Goal: Transaction & Acquisition: Purchase product/service

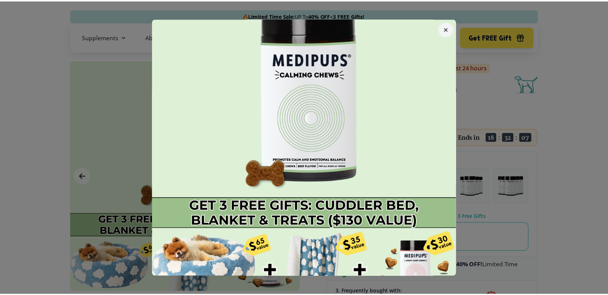
scroll to position [42, 0]
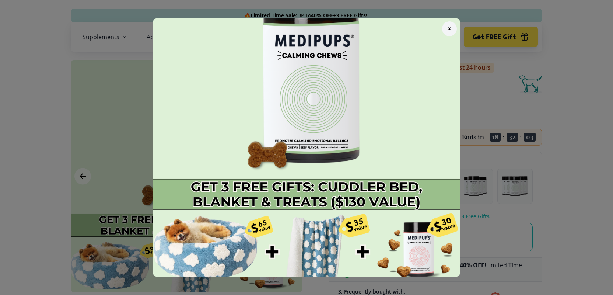
click at [324, 125] on img at bounding box center [306, 129] width 307 height 307
click at [447, 24] on button "button" at bounding box center [449, 28] width 15 height 15
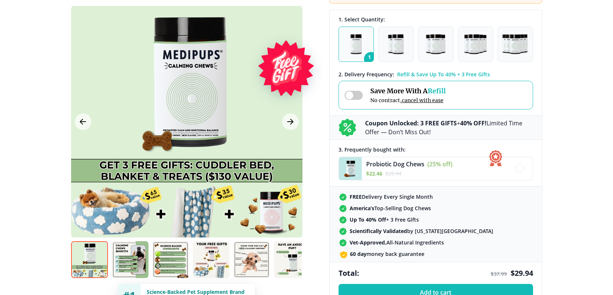
scroll to position [0, 0]
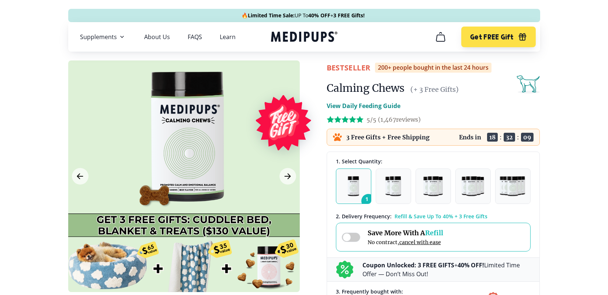
click at [353, 188] on img "button" at bounding box center [352, 186] width 11 height 20
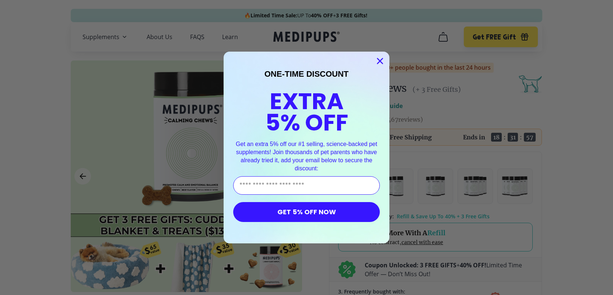
click at [378, 61] on circle "Close dialog" at bounding box center [380, 61] width 12 height 12
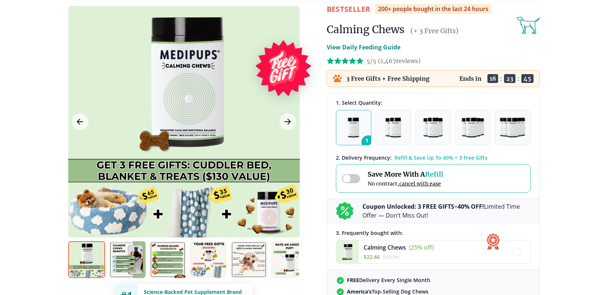
scroll to position [73, 0]
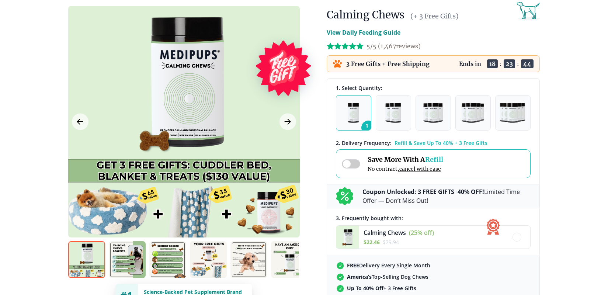
click at [180, 253] on img at bounding box center [167, 259] width 37 height 37
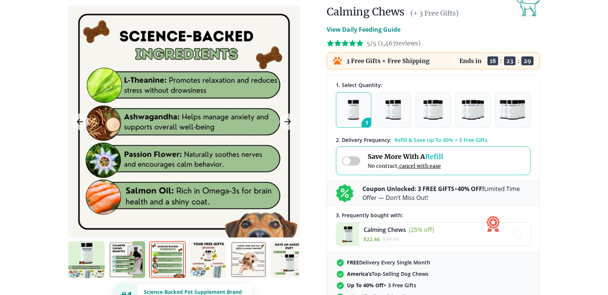
scroll to position [69, 0]
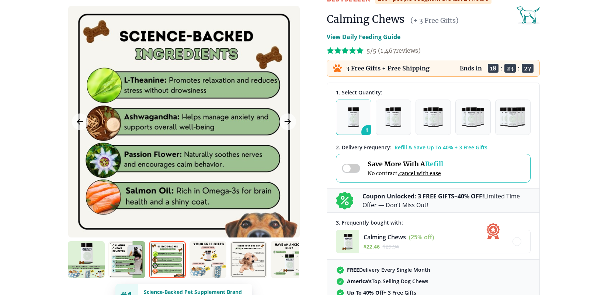
click at [350, 119] on img "button" at bounding box center [352, 117] width 11 height 20
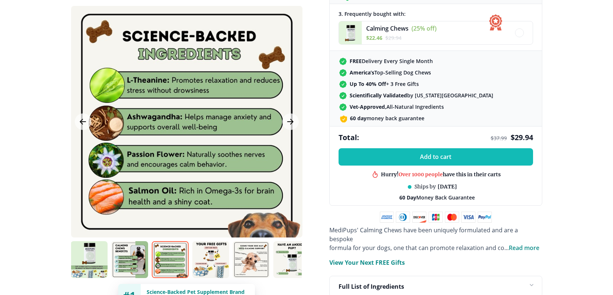
scroll to position [291, 0]
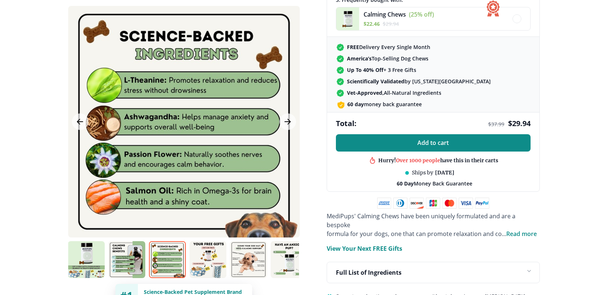
click at [439, 145] on span "Add to cart" at bounding box center [432, 142] width 31 height 7
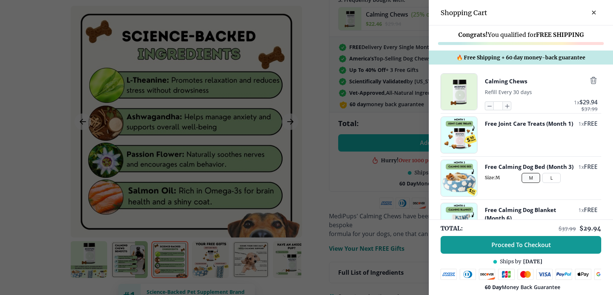
click at [526, 183] on button "M" at bounding box center [531, 178] width 18 height 10
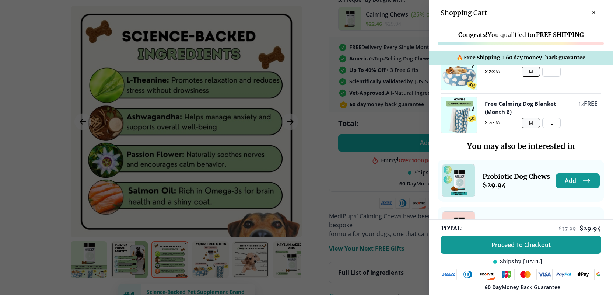
scroll to position [0, 0]
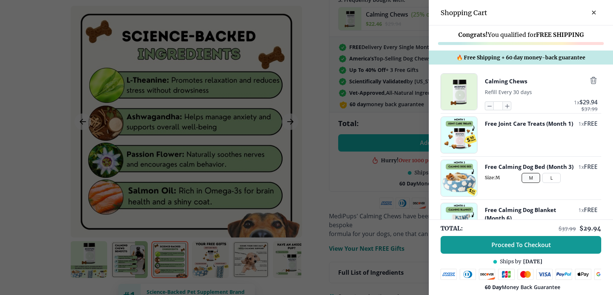
click at [456, 96] on img "button" at bounding box center [459, 92] width 36 height 36
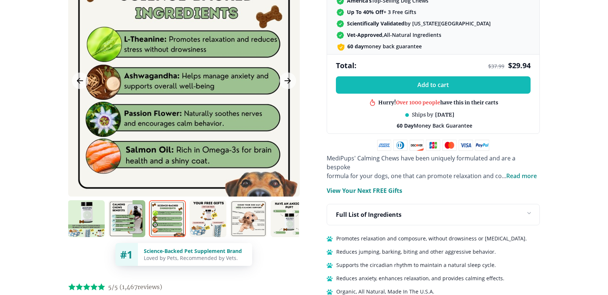
scroll to position [346, 0]
